Goal: Navigation & Orientation: Find specific page/section

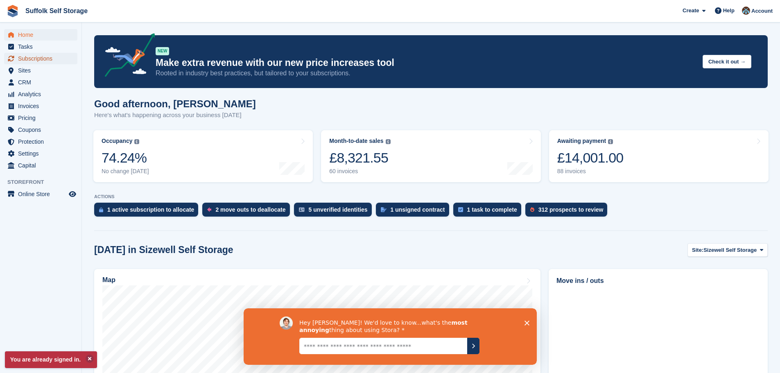
click at [41, 60] on span "Subscriptions" at bounding box center [42, 58] width 49 height 11
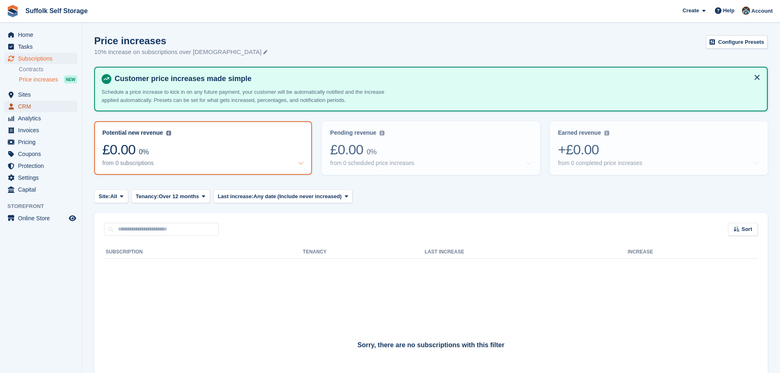
click at [27, 106] on span "CRM" at bounding box center [42, 106] width 49 height 11
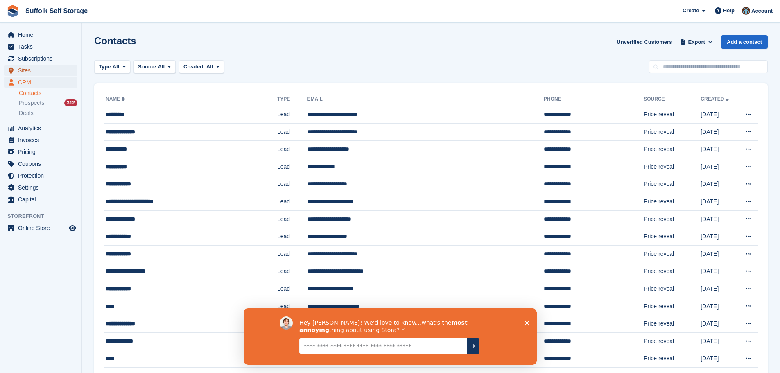
click at [23, 69] on span "Sites" at bounding box center [42, 70] width 49 height 11
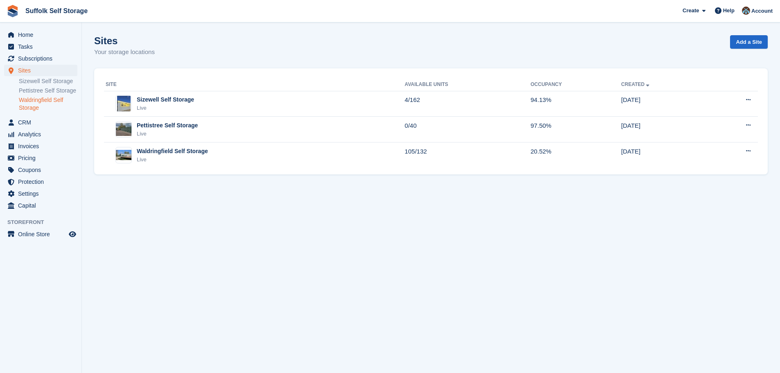
click at [42, 100] on link "Waldringfield Self Storage" at bounding box center [48, 104] width 59 height 16
